Goal: Use online tool/utility

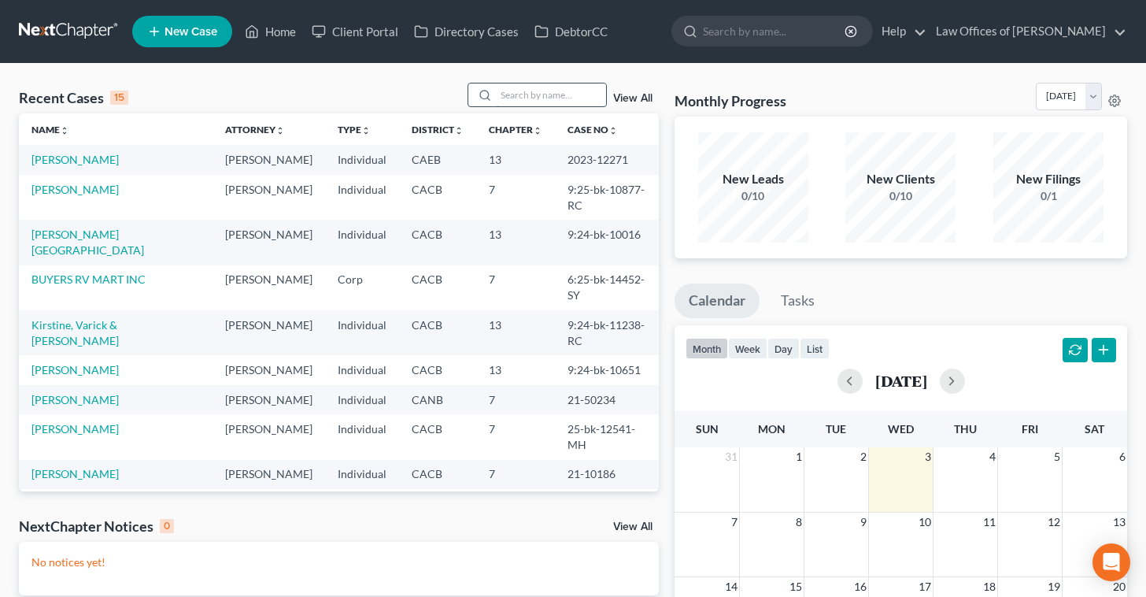
click at [538, 97] on input "search" at bounding box center [551, 94] width 110 height 23
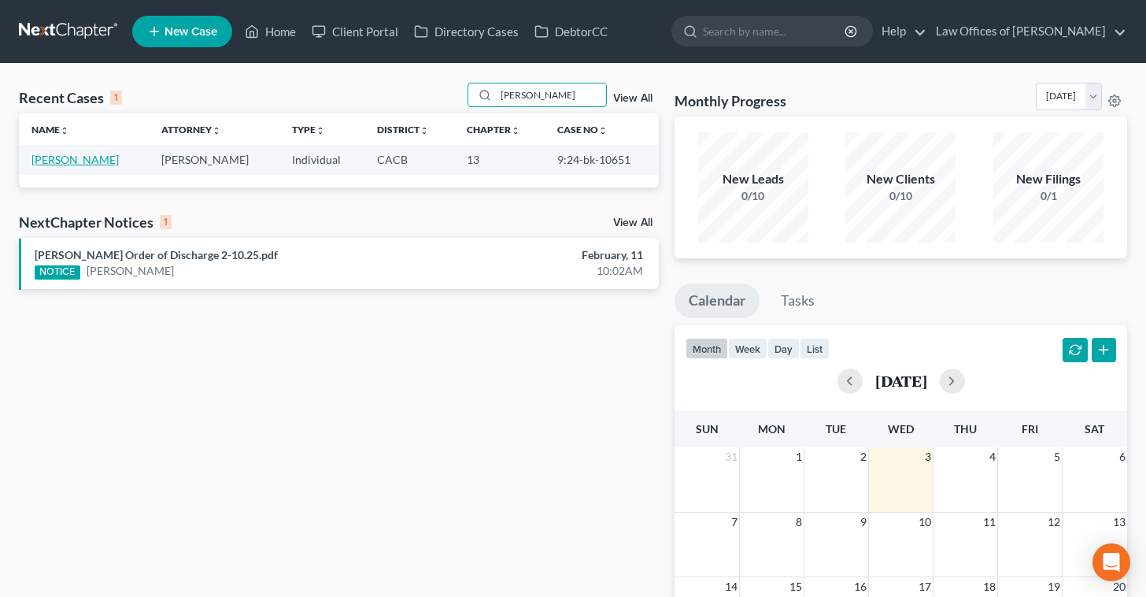
type input "[PERSON_NAME]"
click at [82, 159] on link "[PERSON_NAME]" at bounding box center [74, 159] width 87 height 13
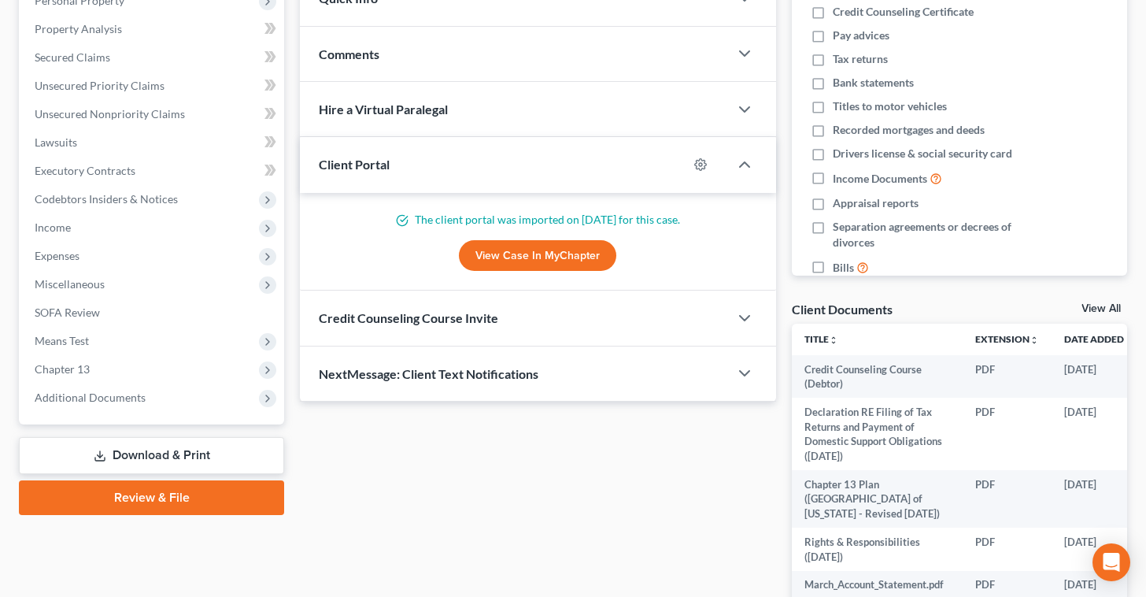
scroll to position [416, 0]
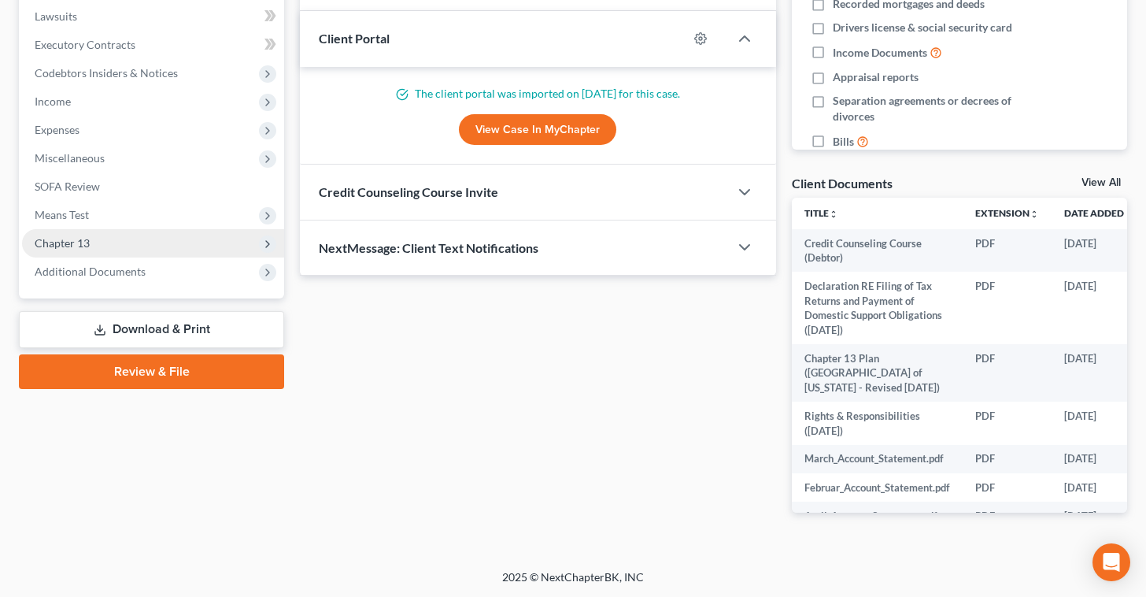
click at [118, 239] on span "Chapter 13" at bounding box center [153, 243] width 262 height 28
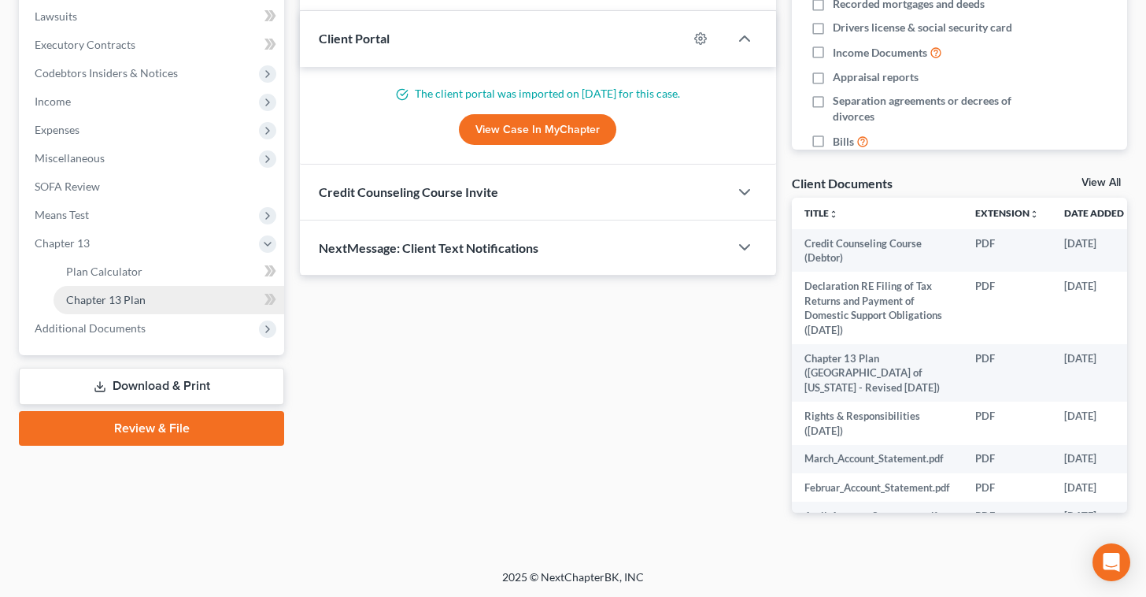
click at [173, 298] on link "Chapter 13 Plan" at bounding box center [169, 300] width 231 height 28
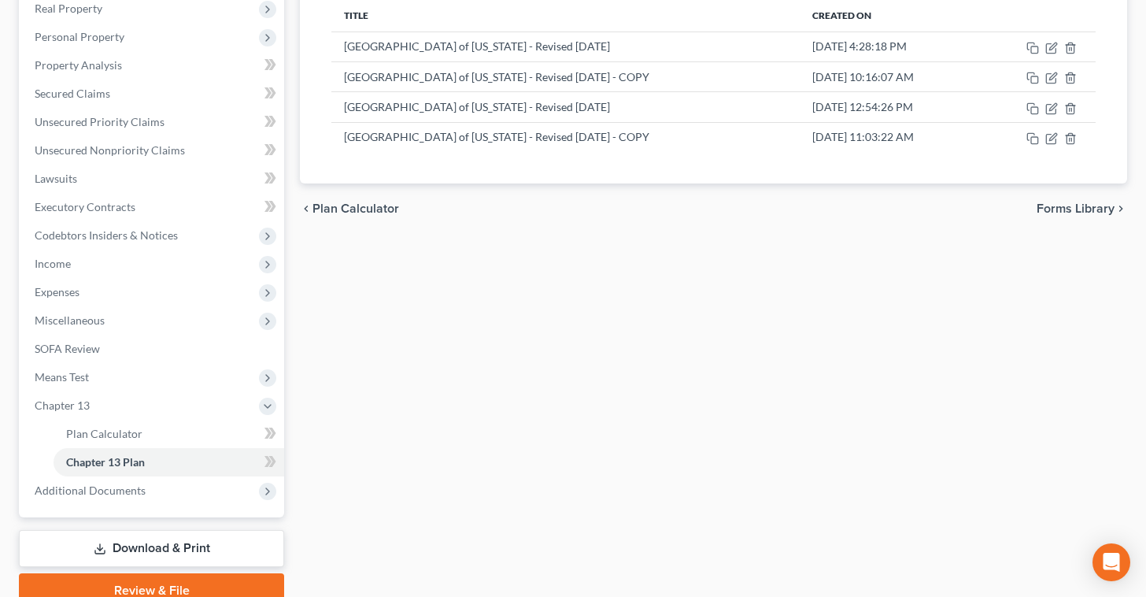
scroll to position [257, 0]
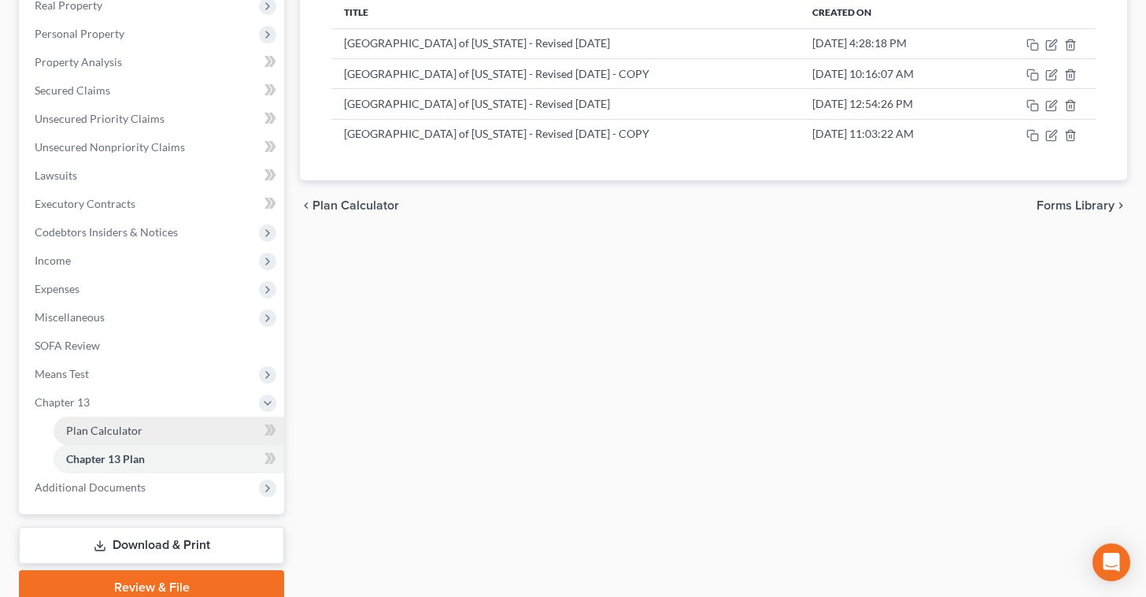
click at [151, 423] on link "Plan Calculator" at bounding box center [169, 430] width 231 height 28
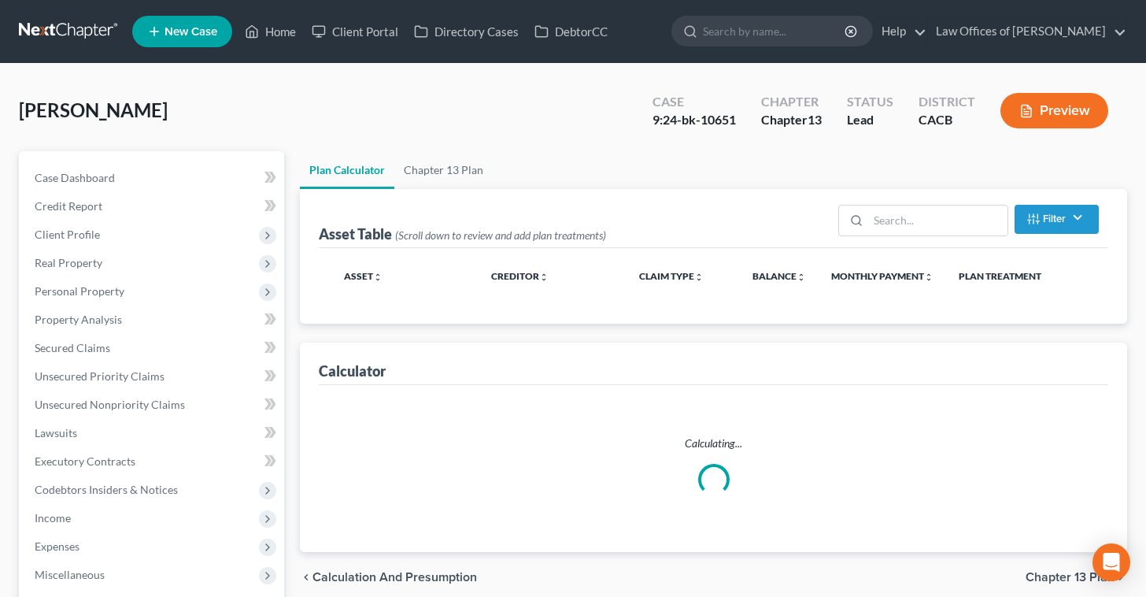
select select "59"
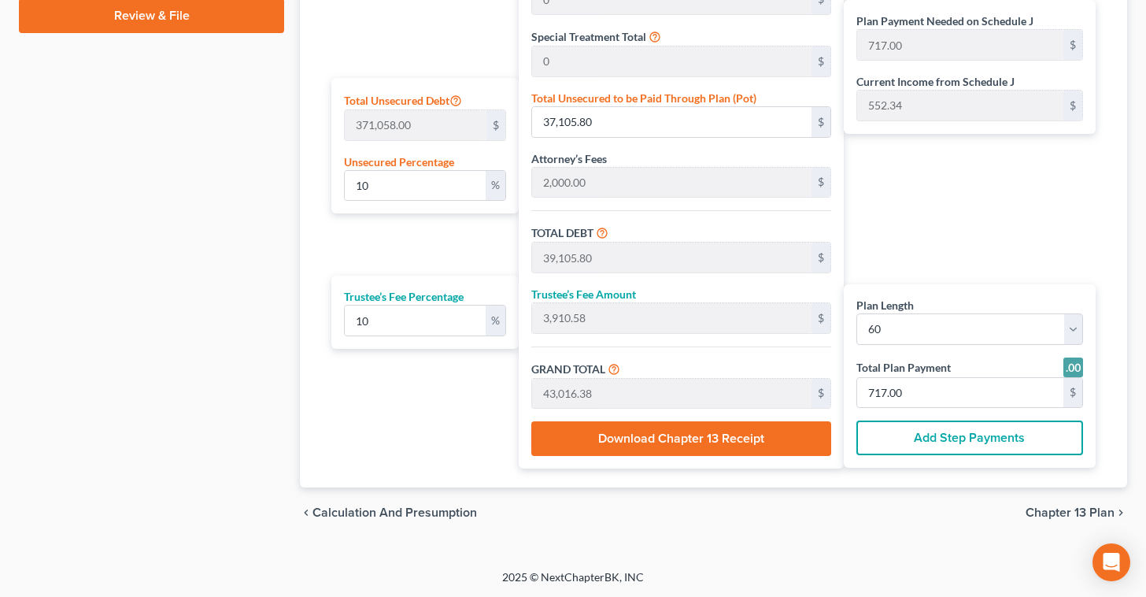
scroll to position [830, 0]
